Goal: Obtain resource: Obtain resource

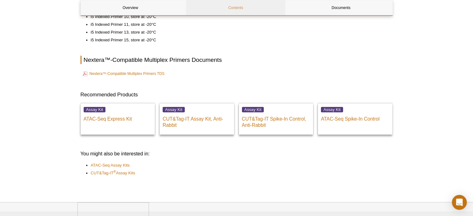
scroll to position [408, 0]
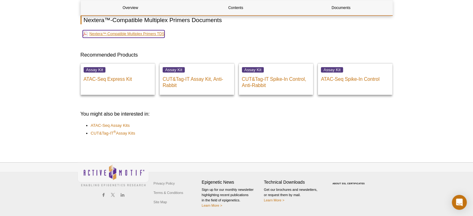
click at [155, 34] on link "Nextera™-Compatible Multiplex Primers TDS" at bounding box center [124, 33] width 82 height 7
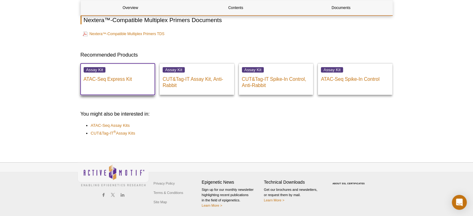
click at [148, 83] on div "Assay Kit ATAC-Seq Express Kit" at bounding box center [118, 75] width 75 height 25
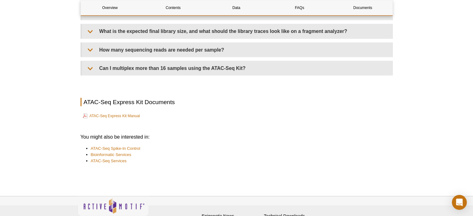
scroll to position [1540, 0]
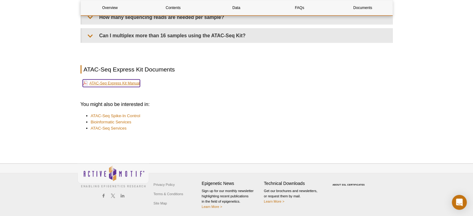
click at [132, 82] on link "ATAC-Seq Express Kit Manual" at bounding box center [111, 83] width 57 height 7
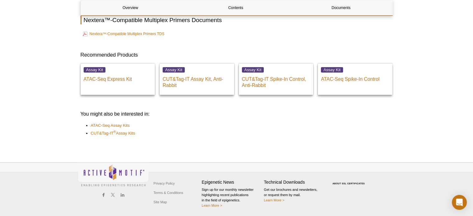
scroll to position [399, 0]
